Goal: Information Seeking & Learning: Learn about a topic

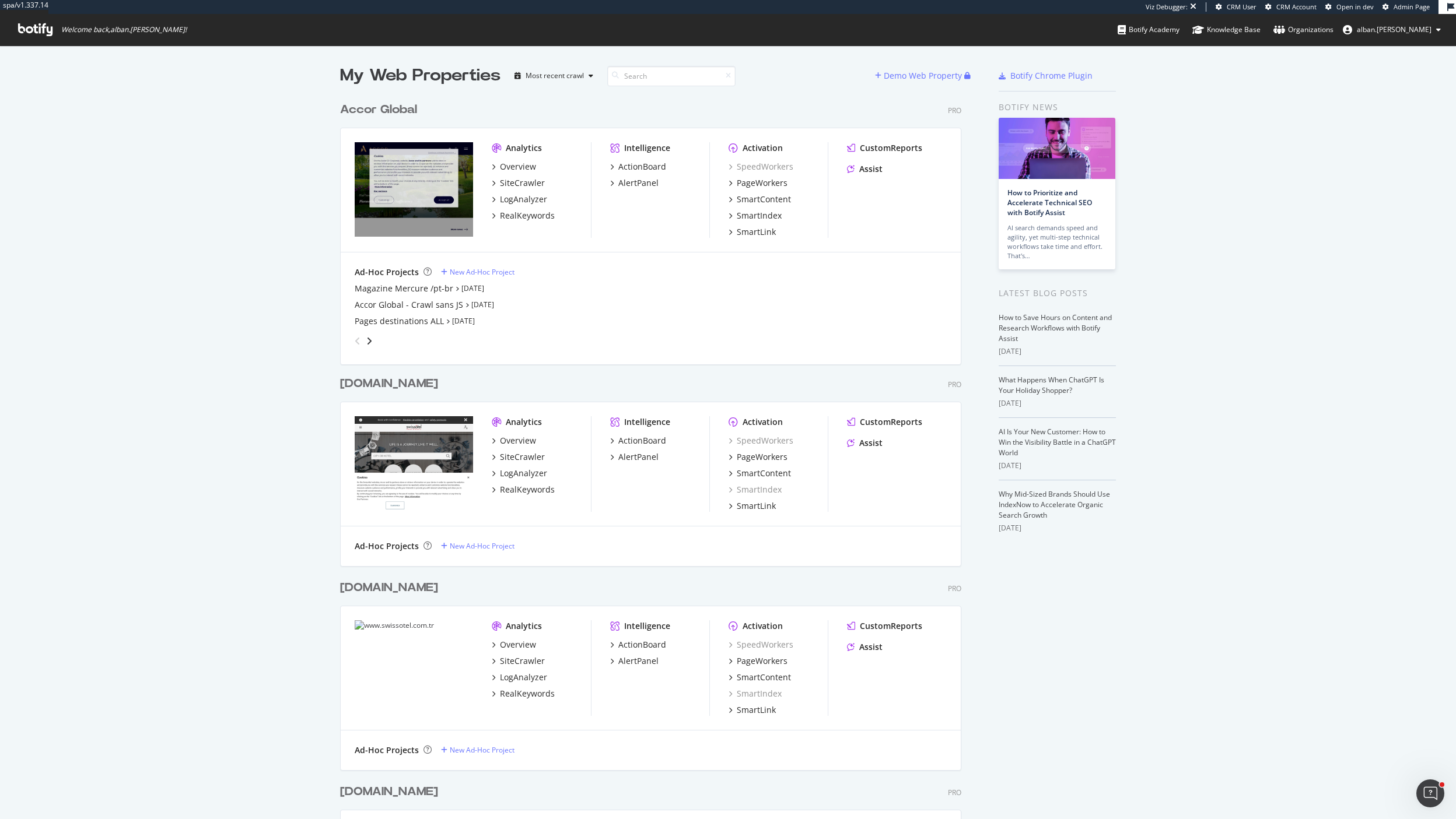
click at [598, 266] on div "Ad-Hoc Projects New Ad-Hoc Project" at bounding box center [651, 272] width 592 height 12
click at [520, 182] on div "SiteCrawler" at bounding box center [523, 183] width 45 height 12
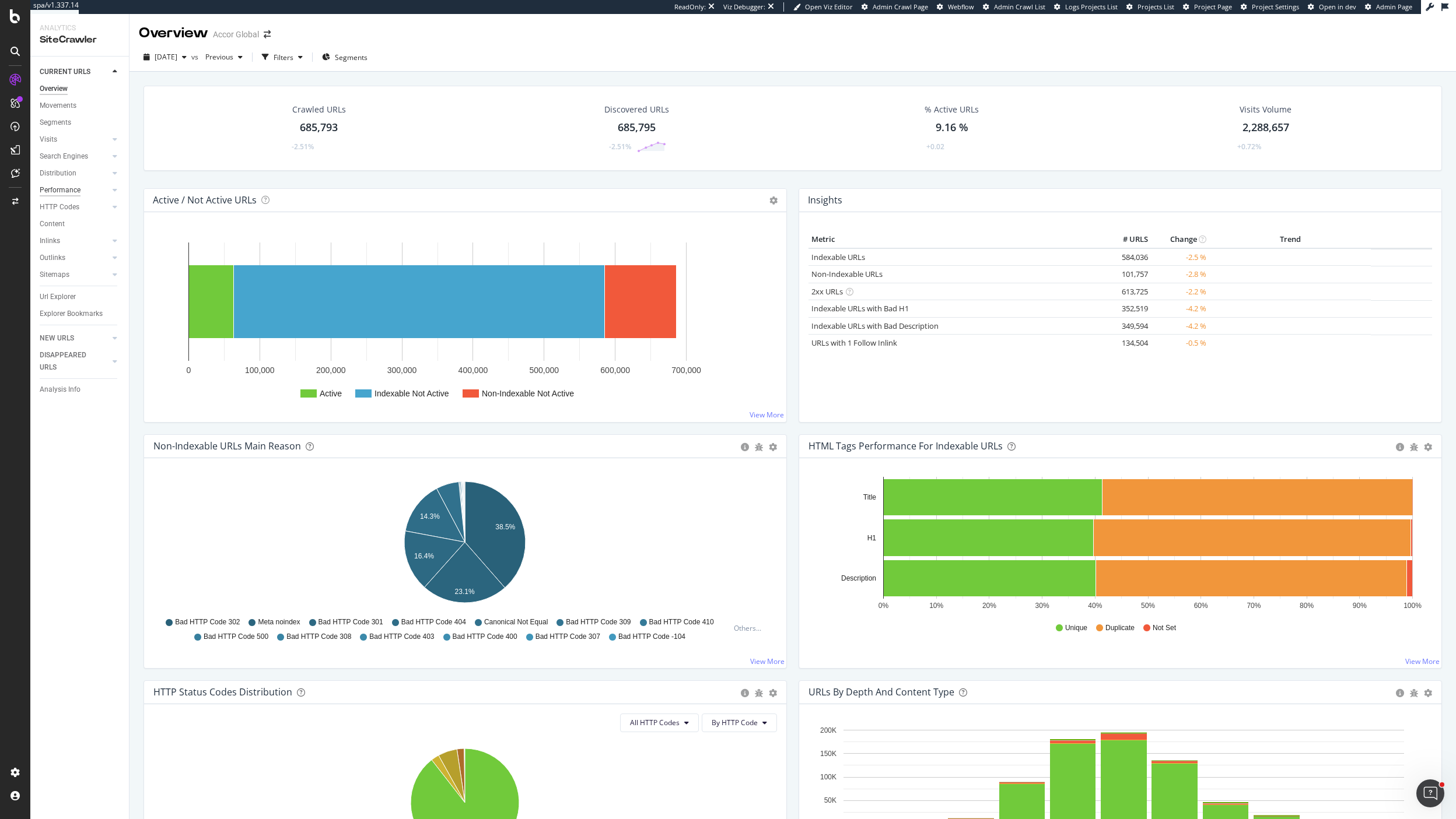
click at [66, 187] on div "Performance" at bounding box center [60, 190] width 41 height 12
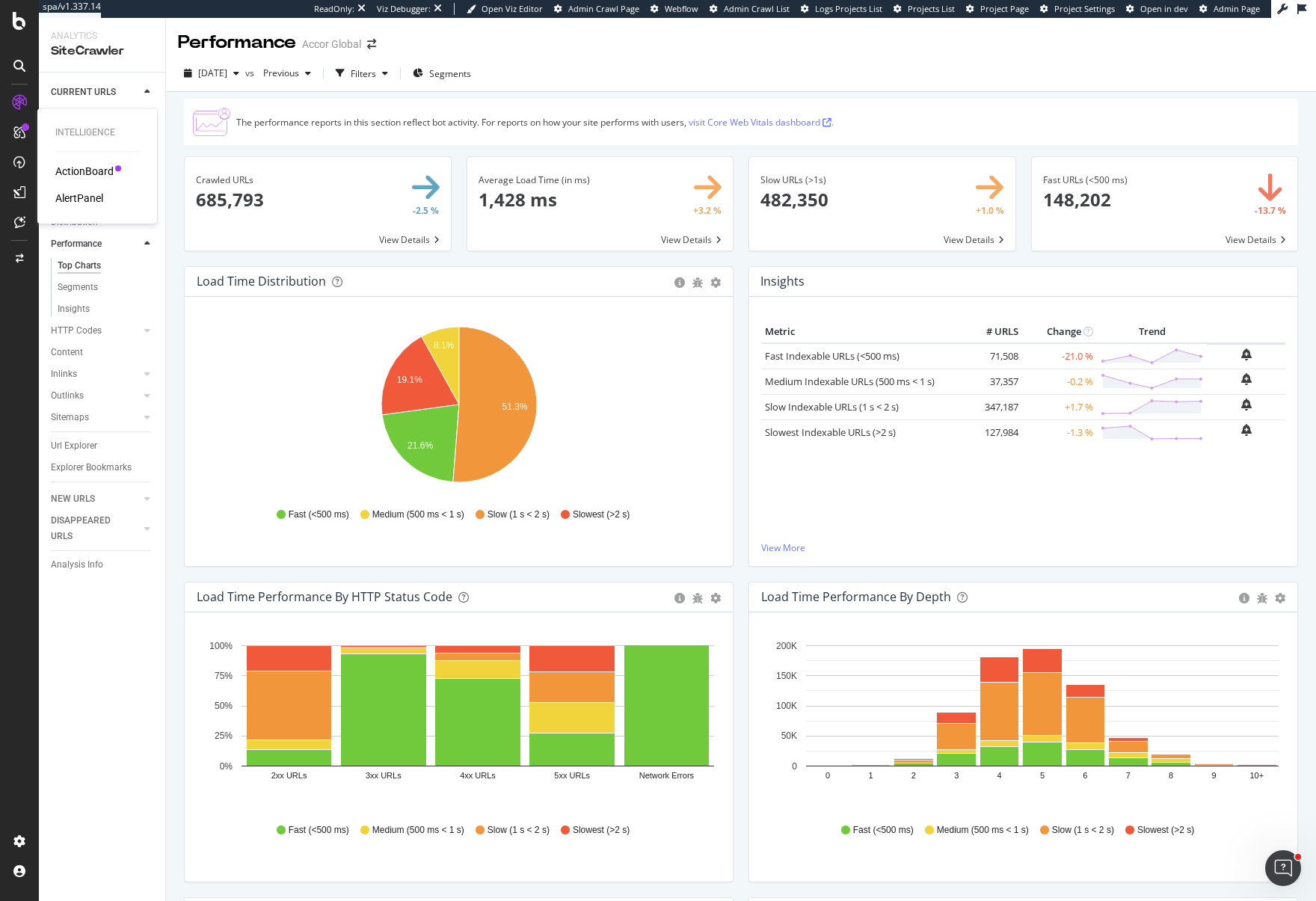
click at [78, 167] on div "ActionBoard" at bounding box center [84, 171] width 58 height 15
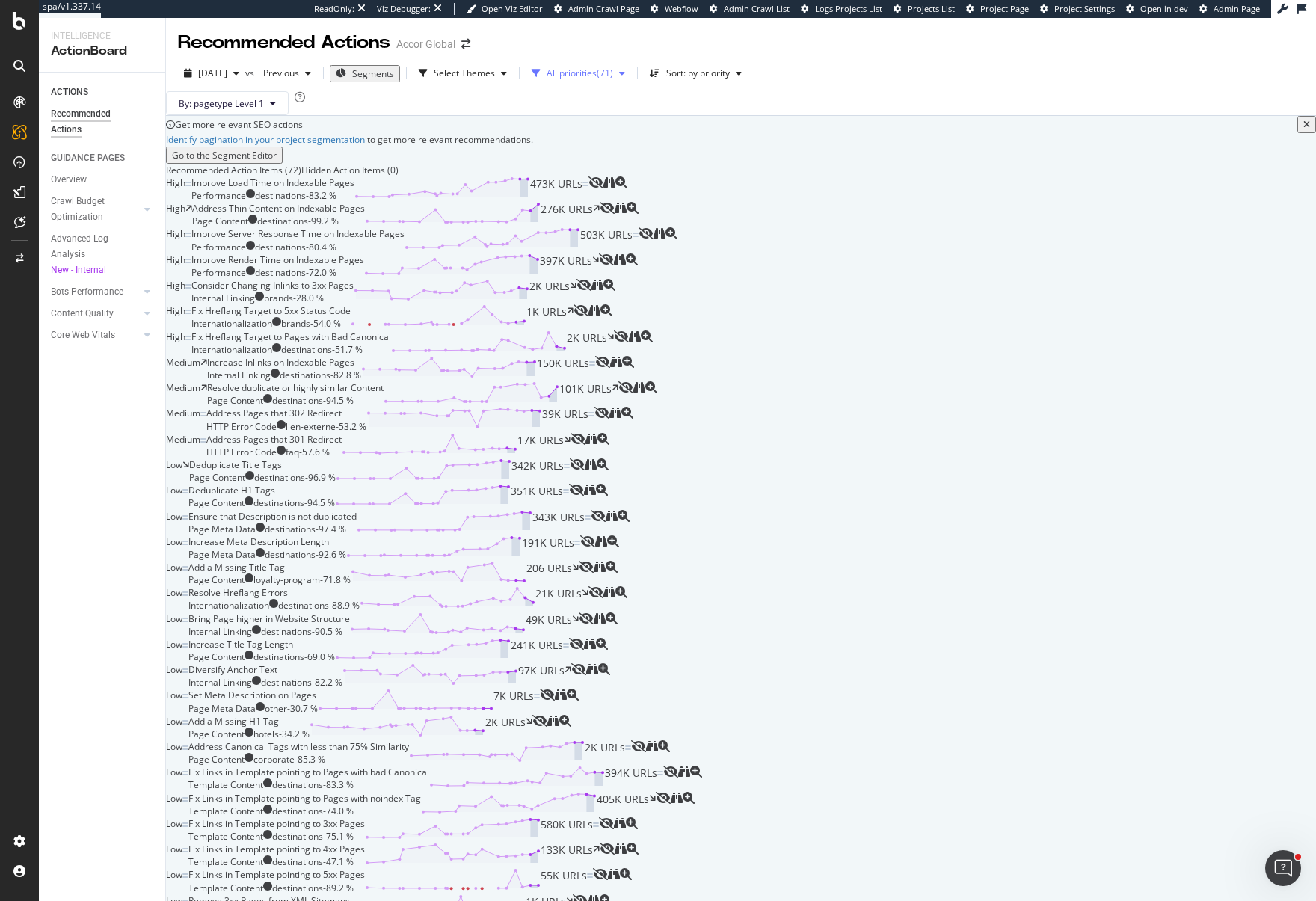
click at [580, 69] on div "All priorities" at bounding box center [571, 73] width 50 height 9
click at [536, 115] on div "By: pagetype Level 1" at bounding box center [741, 103] width 1150 height 24
click at [582, 114] on div "By: pagetype Level 1" at bounding box center [741, 103] width 1150 height 24
click at [513, 72] on div "button" at bounding box center [504, 73] width 18 height 9
click at [463, 128] on div "Performance ( 4 )" at bounding box center [496, 134] width 92 height 24
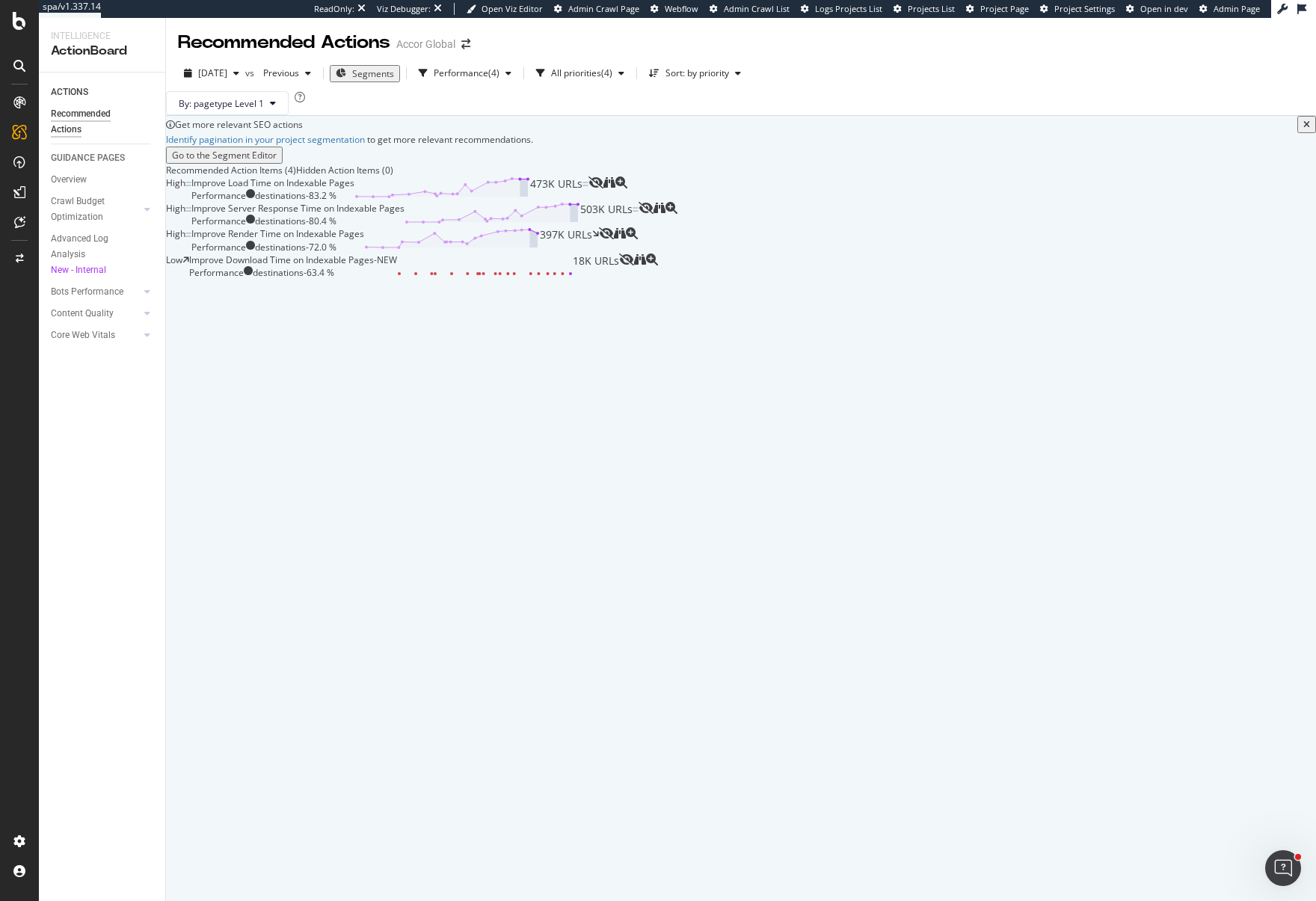
click at [770, 131] on div "Get more relevant SEO actions" at bounding box center [736, 124] width 1122 height 13
